Goal: Find contact information: Find contact information

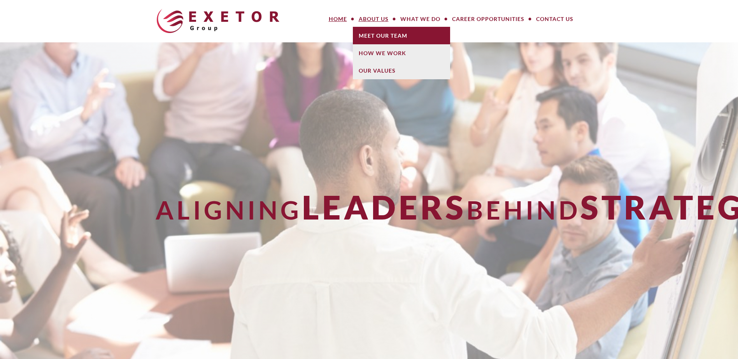
drag, startPoint x: 383, startPoint y: 33, endPoint x: 389, endPoint y: 36, distance: 6.3
click at [384, 33] on link "Meet Our Team" at bounding box center [401, 36] width 97 height 18
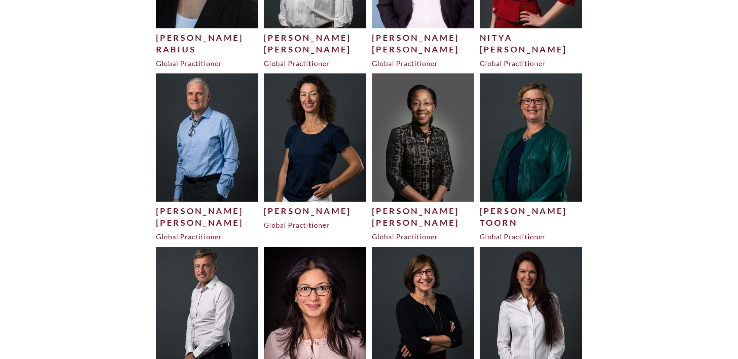
scroll to position [1945, 0]
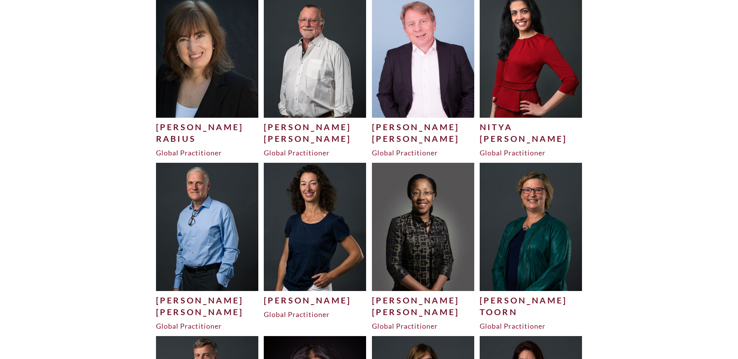
click at [389, 132] on div "Volker" at bounding box center [423, 127] width 103 height 12
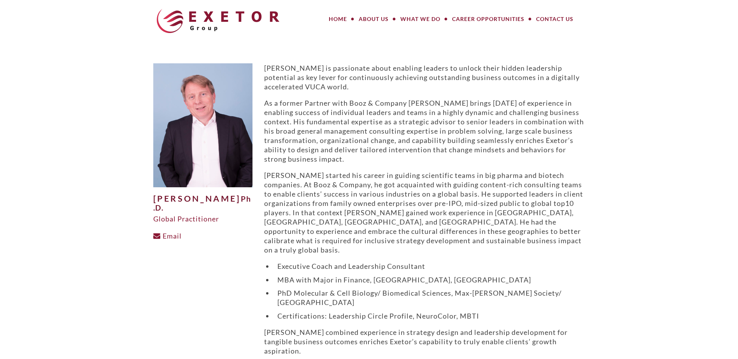
click at [184, 198] on h1 "Volker Rönicke Ph.D." at bounding box center [202, 204] width 99 height 19
drag, startPoint x: 184, startPoint y: 198, endPoint x: 178, endPoint y: 201, distance: 7.0
click at [186, 198] on h1 "Volker Rönicke Ph.D." at bounding box center [202, 204] width 99 height 19
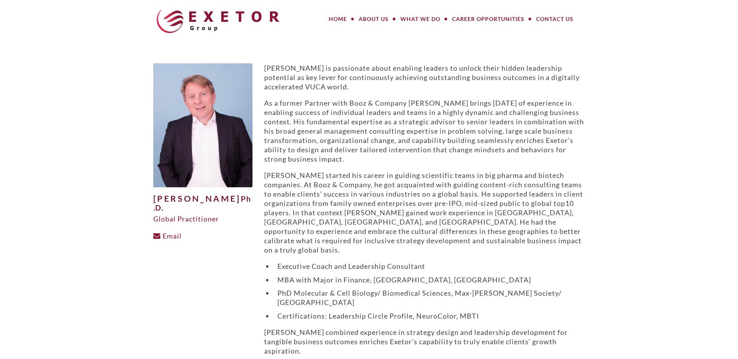
drag, startPoint x: 154, startPoint y: 196, endPoint x: 249, endPoint y: 196, distance: 94.9
click at [249, 196] on h1 "Volker Rönicke Ph.D." at bounding box center [202, 204] width 99 height 19
click at [247, 196] on h1 "Volker Rönicke Ph.D." at bounding box center [202, 204] width 99 height 19
click at [247, 197] on h1 "Volker Rönicke Ph.D." at bounding box center [202, 204] width 99 height 19
drag, startPoint x: 154, startPoint y: 196, endPoint x: 245, endPoint y: 197, distance: 91.4
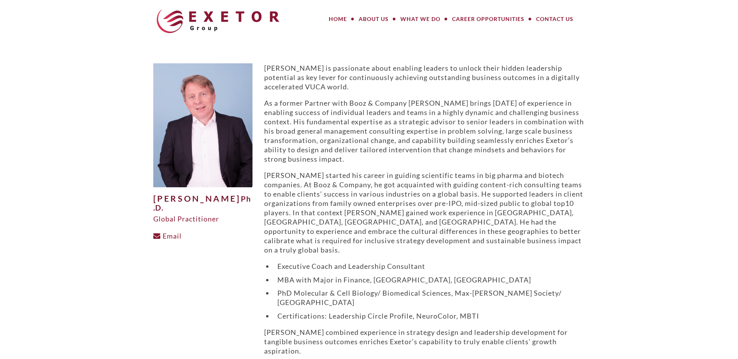
click at [245, 197] on h1 "Volker Rönicke Ph.D." at bounding box center [202, 204] width 99 height 19
copy h1 "Volker Rönicke"
click at [284, 85] on p "Volker is passionate about enabling leaders to unlock their hidden leadership p…" at bounding box center [424, 77] width 321 height 28
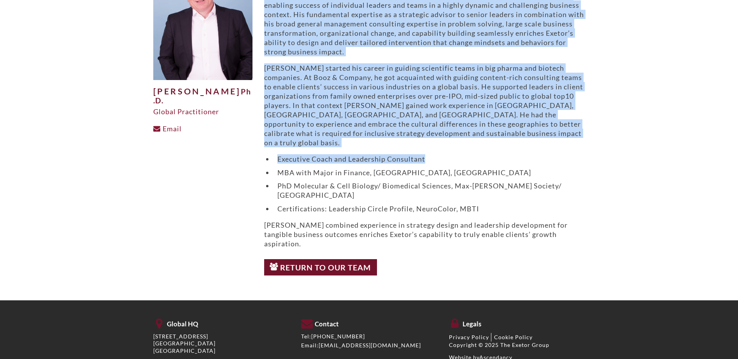
scroll to position [117, 0]
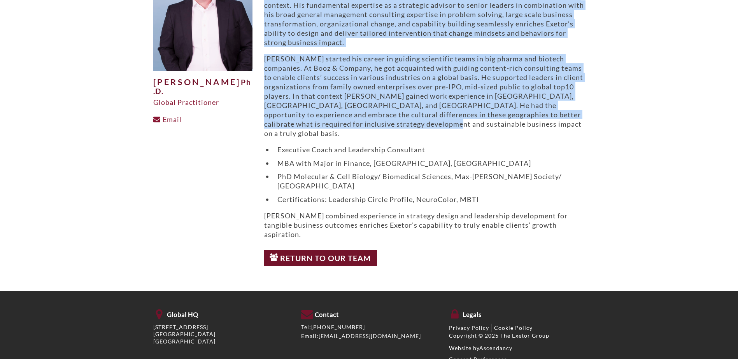
drag, startPoint x: 268, startPoint y: 68, endPoint x: 438, endPoint y: 125, distance: 179.0
click at [438, 125] on div "Volker is passionate about enabling leaders to unlock their hidden leadership p…" at bounding box center [424, 93] width 321 height 293
copy div "Volker is passionate about enabling leaders to unlock their hidden leadership p…"
click at [296, 147] on ul "Executive Coach and Leadership Consultant MBA with Major in Finance, Heriot-Wat…" at bounding box center [424, 174] width 321 height 59
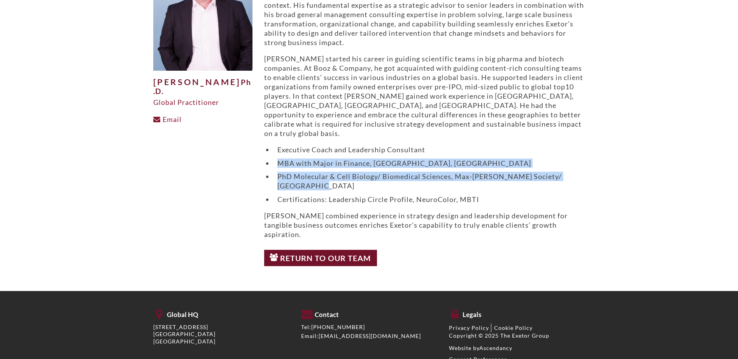
drag, startPoint x: 279, startPoint y: 155, endPoint x: 307, endPoint y: 179, distance: 37.6
click at [307, 179] on ul "Executive Coach and Leadership Consultant MBA with Major in Finance, Heriot-Wat…" at bounding box center [424, 174] width 321 height 59
copy ul "MBA with Major in Finance, Heriot-Watt University, Edinburgh PhD Molecular & Ce…"
click at [285, 211] on p "Volker’s combined experience in strategy design and leadership development for …" at bounding box center [424, 225] width 321 height 28
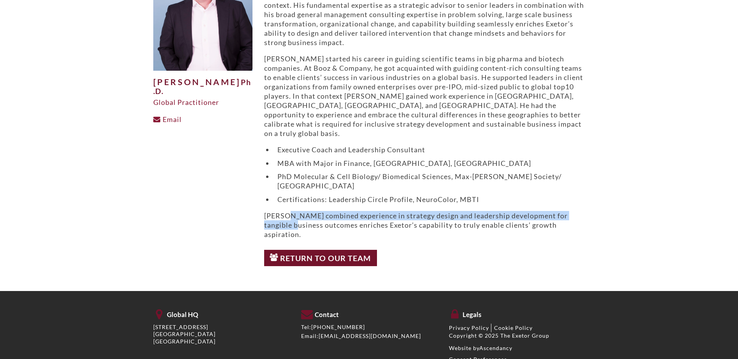
click at [285, 211] on p "Volker’s combined experience in strategy design and leadership development for …" at bounding box center [424, 225] width 321 height 28
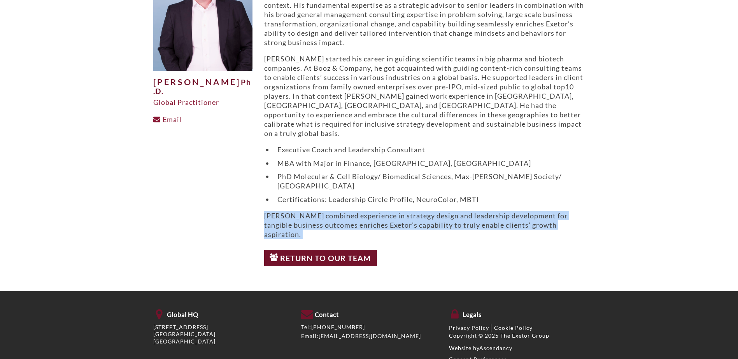
click at [285, 211] on p "Volker’s combined experience in strategy design and leadership development for …" at bounding box center [424, 225] width 321 height 28
copy body "Volker’s combined experience in strategy design and leadership development for …"
